Goal: Ask a question

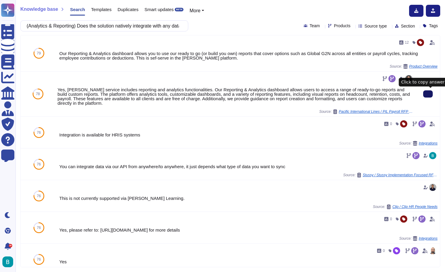
click at [425, 97] on button at bounding box center [428, 93] width 10 height 7
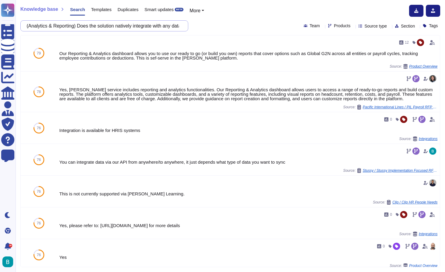
click at [137, 25] on input "(Analytics & Reporting) Does the solution natively integrate with any data stor…" at bounding box center [103, 26] width 158 height 10
paste input "Operations, Scalability & Performance) Does the tool provide any option to stop…"
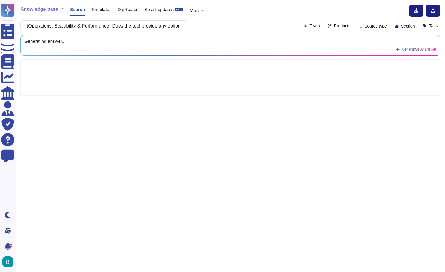
click at [217, 29] on div "(Operations, Scalability & Performance) Does the tool provide any option to sto…" at bounding box center [230, 25] width 420 height 11
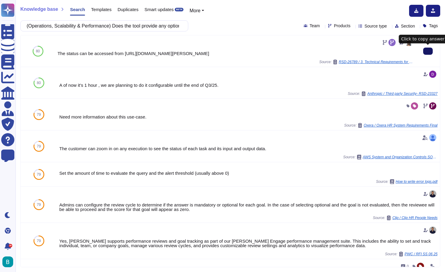
click at [137, 26] on input "(Operations, Scalability & Performance) Does the tool provide any option to sto…" at bounding box center [103, 26] width 158 height 10
paste input "Can PingID be integrated in the platform for user authentication"
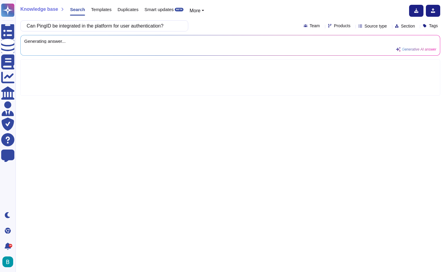
click at [216, 24] on div "Can PingID be integrated in the platform for user authentication? Team Products…" at bounding box center [230, 25] width 420 height 11
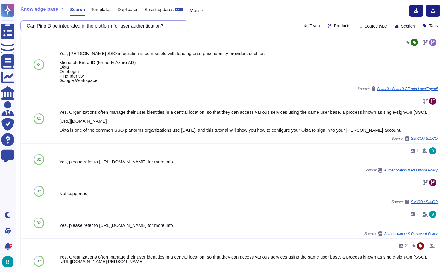
click at [164, 26] on input "Can PingID be integrated in the platform for user authentication?" at bounding box center [103, 26] width 158 height 10
paste input "Do you support encryption keys for integrations"
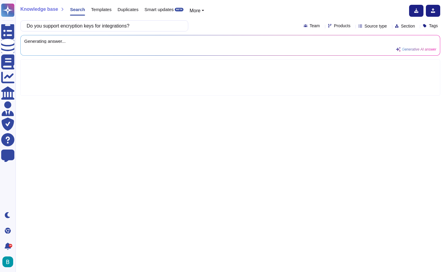
type input "Do you support encryption keys for integrations?"
click at [213, 26] on div "Do you support encryption keys for integrations? Team Products Source type Sect…" at bounding box center [230, 25] width 420 height 11
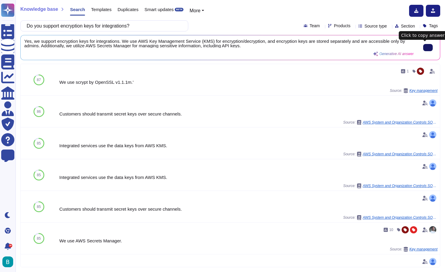
click at [426, 45] on button at bounding box center [428, 47] width 10 height 7
